Goal: Book appointment/travel/reservation

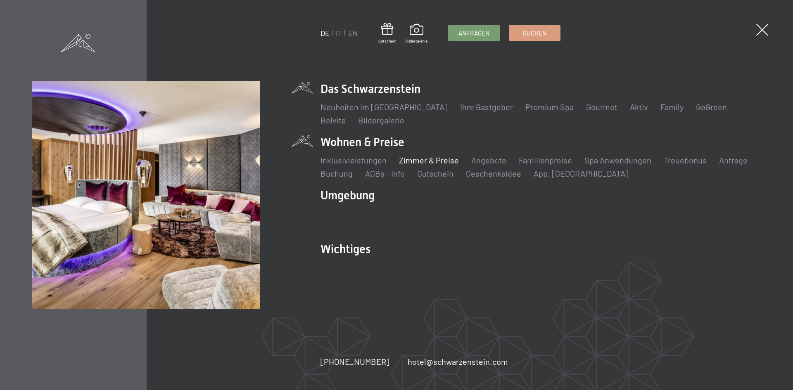
click at [422, 158] on link "Zimmer & Preise" at bounding box center [429, 160] width 60 height 10
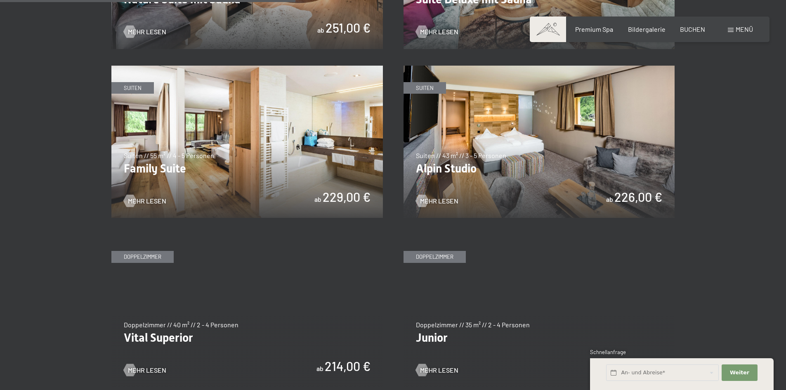
scroll to position [991, 0]
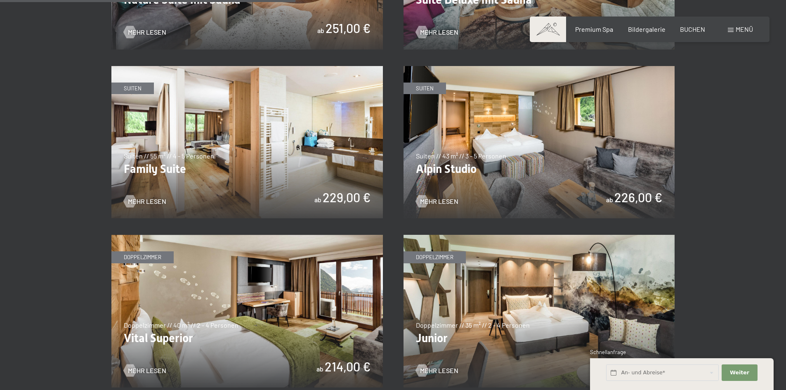
click at [340, 195] on img at bounding box center [247, 142] width 272 height 153
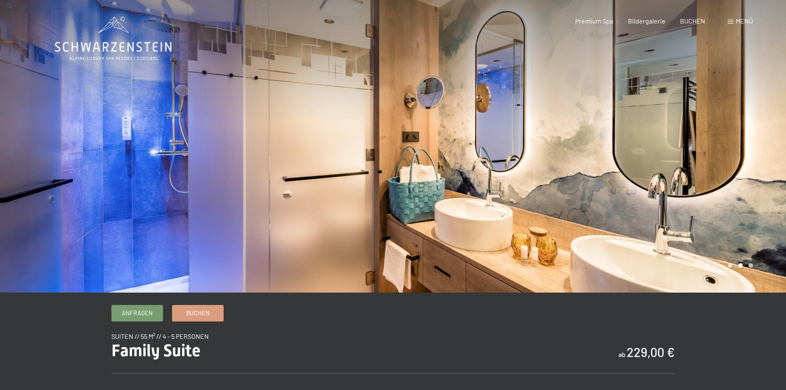
click at [736, 20] on span "Menü" at bounding box center [744, 21] width 17 height 8
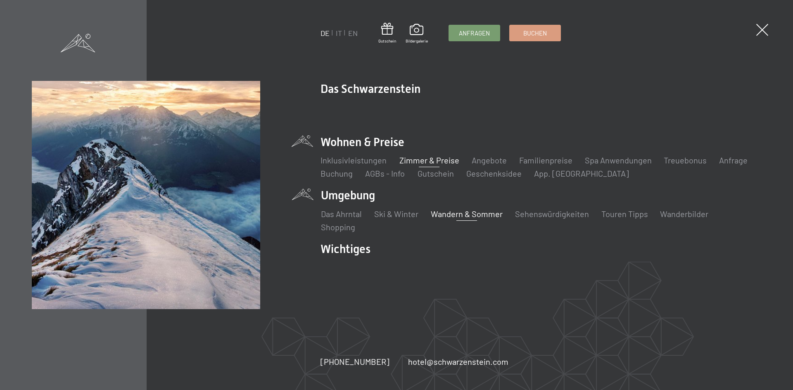
click at [483, 215] on link "Wandern & Sommer" at bounding box center [466, 214] width 72 height 10
click at [611, 213] on link "Touren Tipps" at bounding box center [624, 214] width 47 height 10
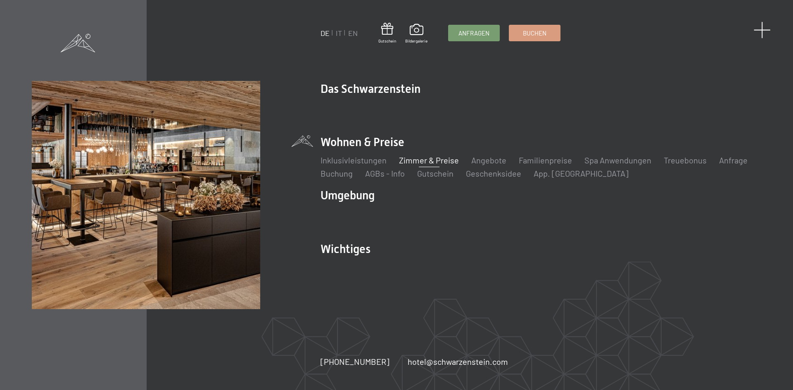
click at [760, 29] on span at bounding box center [761, 29] width 17 height 17
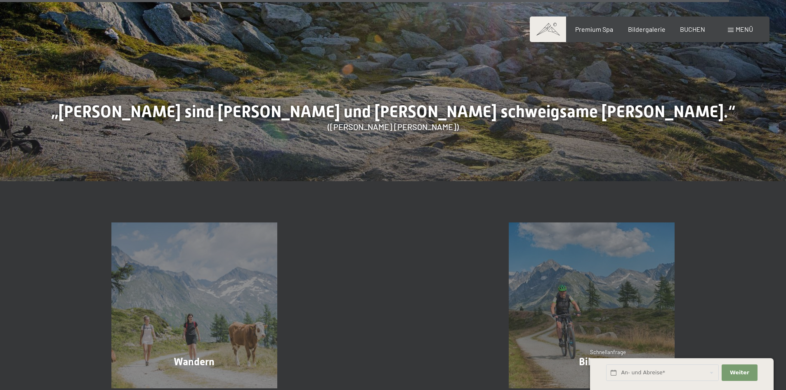
scroll to position [4252, 0]
